Goal: Find specific page/section: Find specific page/section

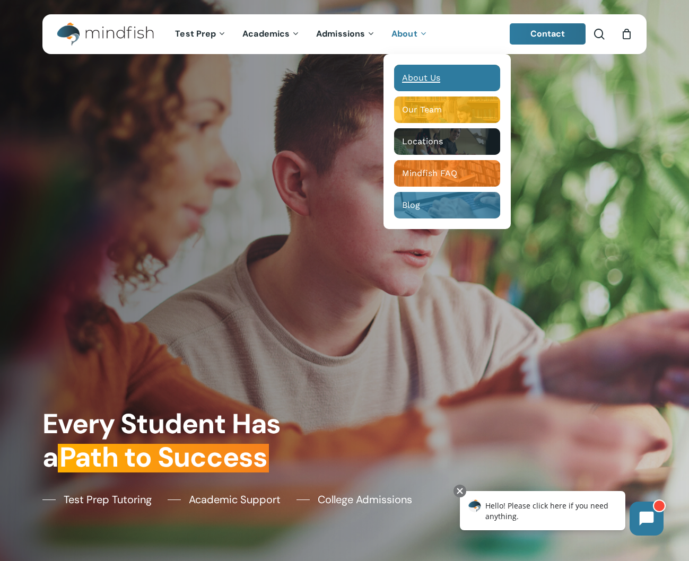
click at [420, 75] on span "About Us" at bounding box center [421, 78] width 38 height 10
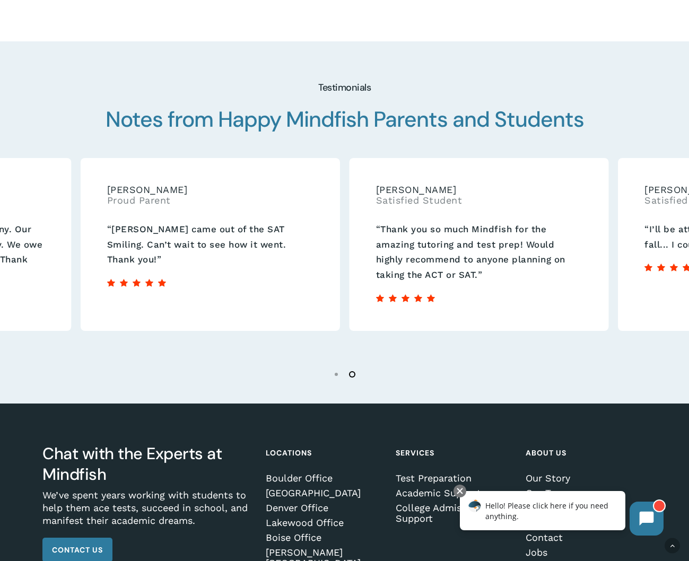
scroll to position [1469, 0]
click at [352, 366] on li "Page dot 2" at bounding box center [353, 374] width 16 height 16
click at [350, 366] on li "Page dot 2" at bounding box center [353, 374] width 16 height 16
click at [337, 366] on li "Page dot 1" at bounding box center [337, 374] width 16 height 16
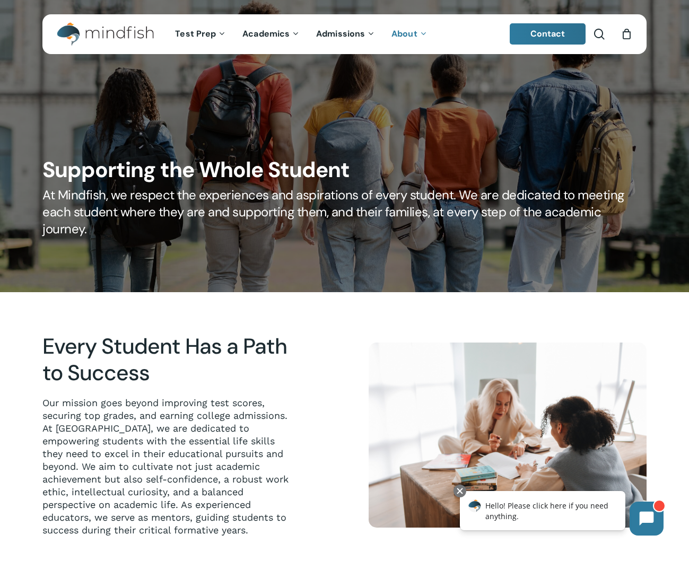
scroll to position [0, 0]
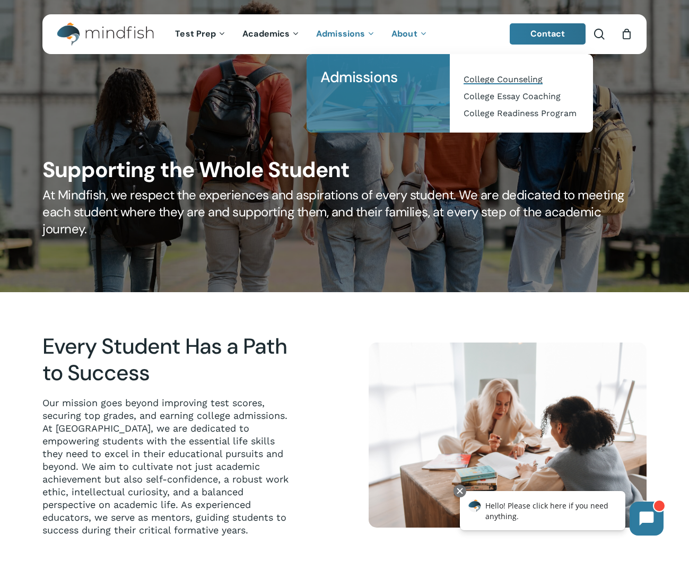
click at [527, 78] on span "College Counseling" at bounding box center [502, 79] width 79 height 10
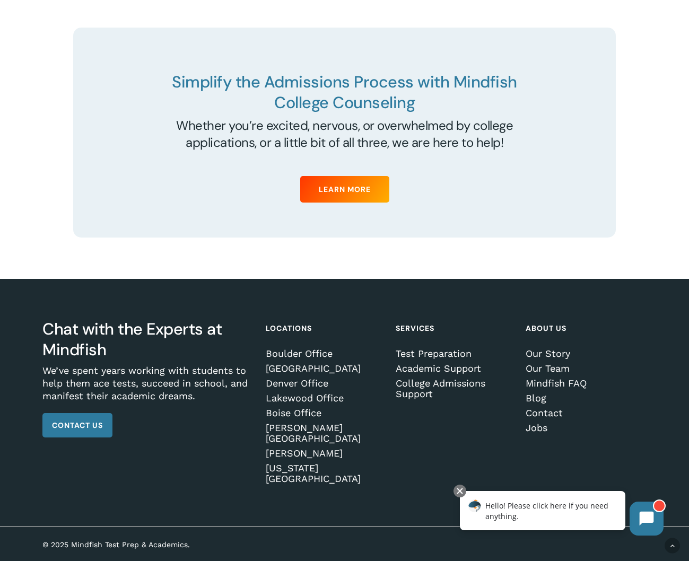
scroll to position [3609, 0]
click at [437, 359] on link "Test Preparation" at bounding box center [454, 353] width 118 height 11
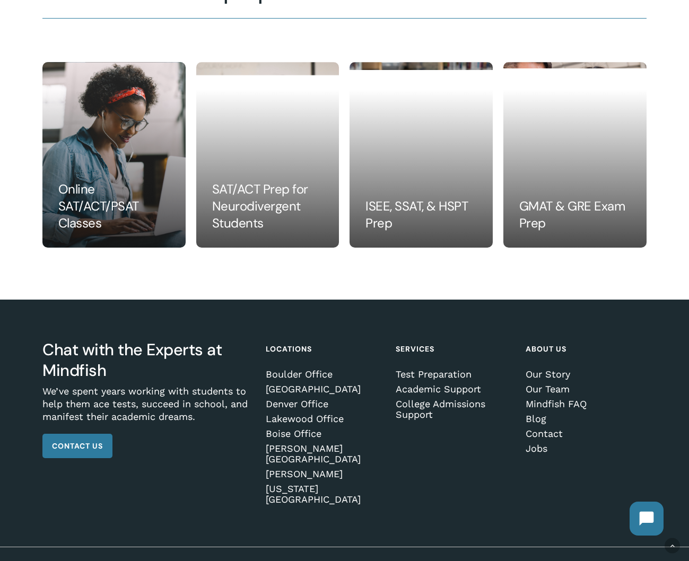
scroll to position [1002, 0]
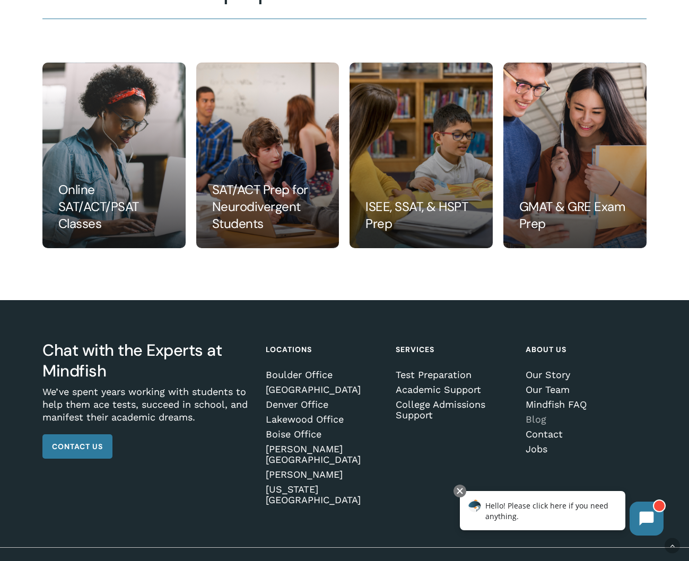
click at [538, 419] on link "Blog" at bounding box center [584, 419] width 118 height 11
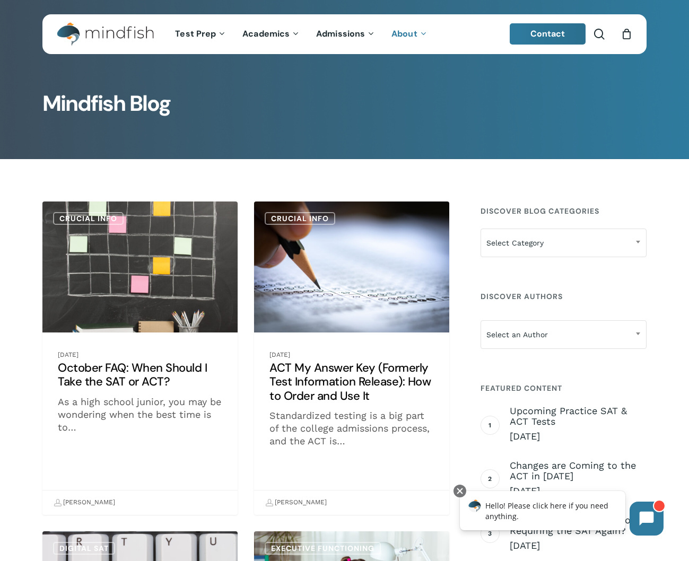
click at [111, 351] on link "October FAQ: When Should I Take the SAT or ACT?" at bounding box center [139, 357] width 195 height 313
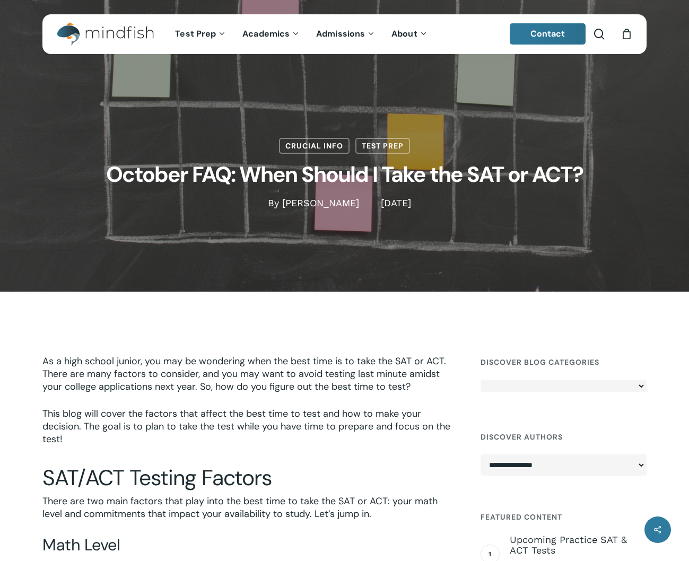
click at [115, 376] on span "As a high school junior, you may be wondering when the best time is to take the…" at bounding box center [243, 374] width 403 height 38
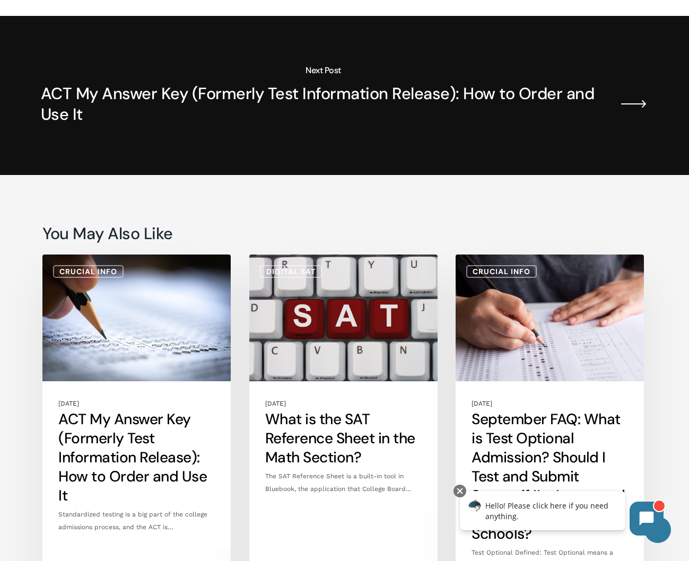
scroll to position [2099, 0]
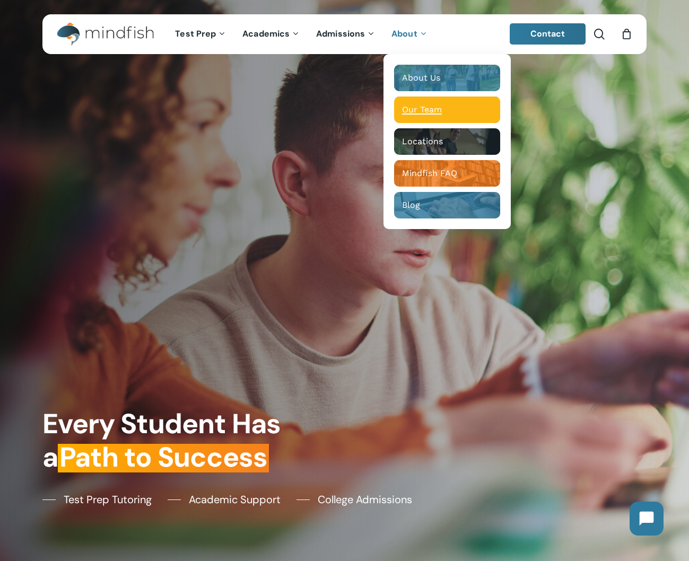
click at [415, 110] on span "Our Team" at bounding box center [422, 109] width 40 height 10
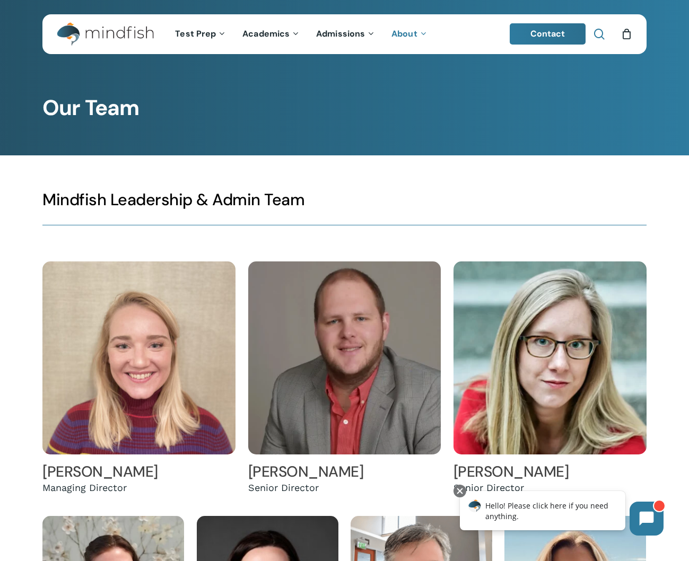
click at [599, 37] on span "Main Menu" at bounding box center [599, 34] width 11 height 11
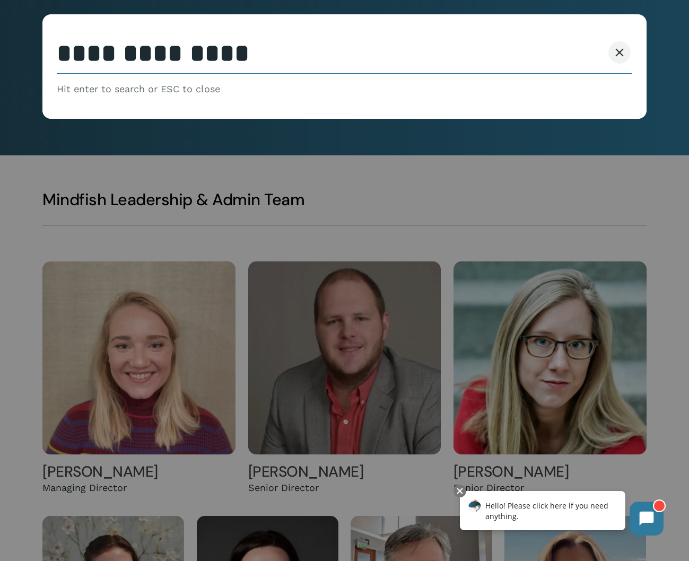
type input "**********"
click at [578, 52] on button "Search" at bounding box center [578, 52] width 48 height 22
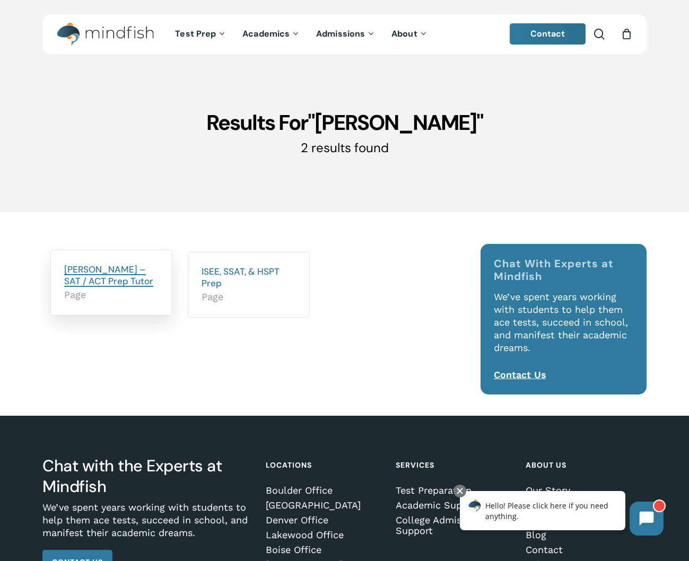
click at [96, 276] on link "Neil Bernstein – SAT / ACT Prep Tutor" at bounding box center [108, 274] width 89 height 23
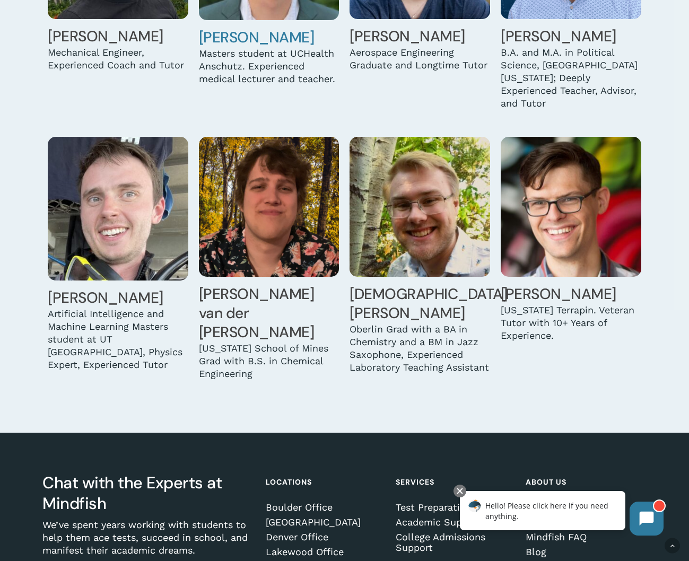
scroll to position [2791, 0]
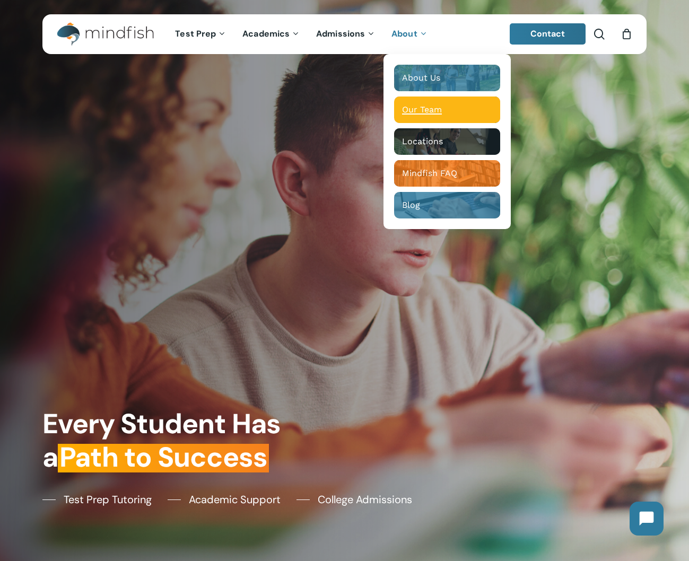
click at [433, 108] on span "Our Team" at bounding box center [422, 109] width 40 height 10
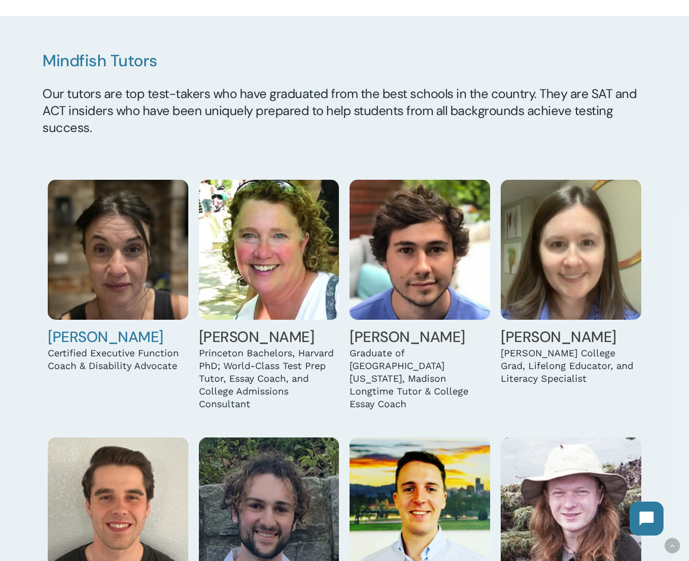
scroll to position [733, 0]
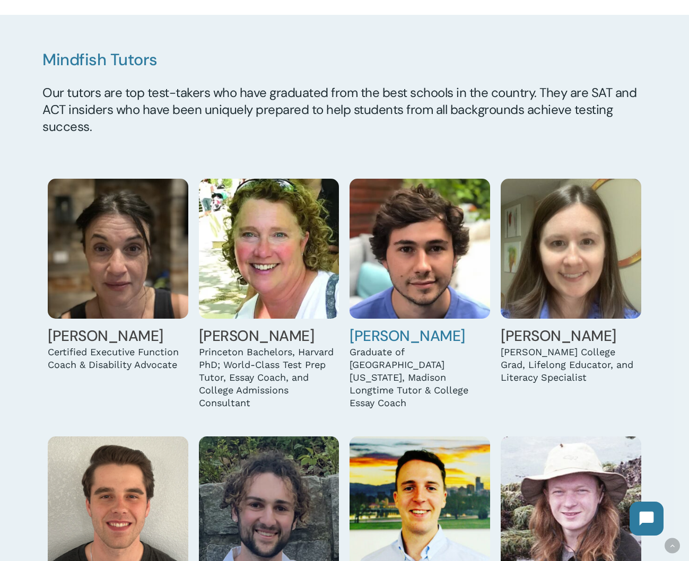
click at [401, 363] on div "Graduate of University of Wisconsin, Madison Longtime Tutor & College Essay Coa…" at bounding box center [419, 378] width 140 height 64
click at [408, 263] on img at bounding box center [419, 249] width 140 height 140
